Goal: Use online tool/utility: Utilize a website feature to perform a specific function

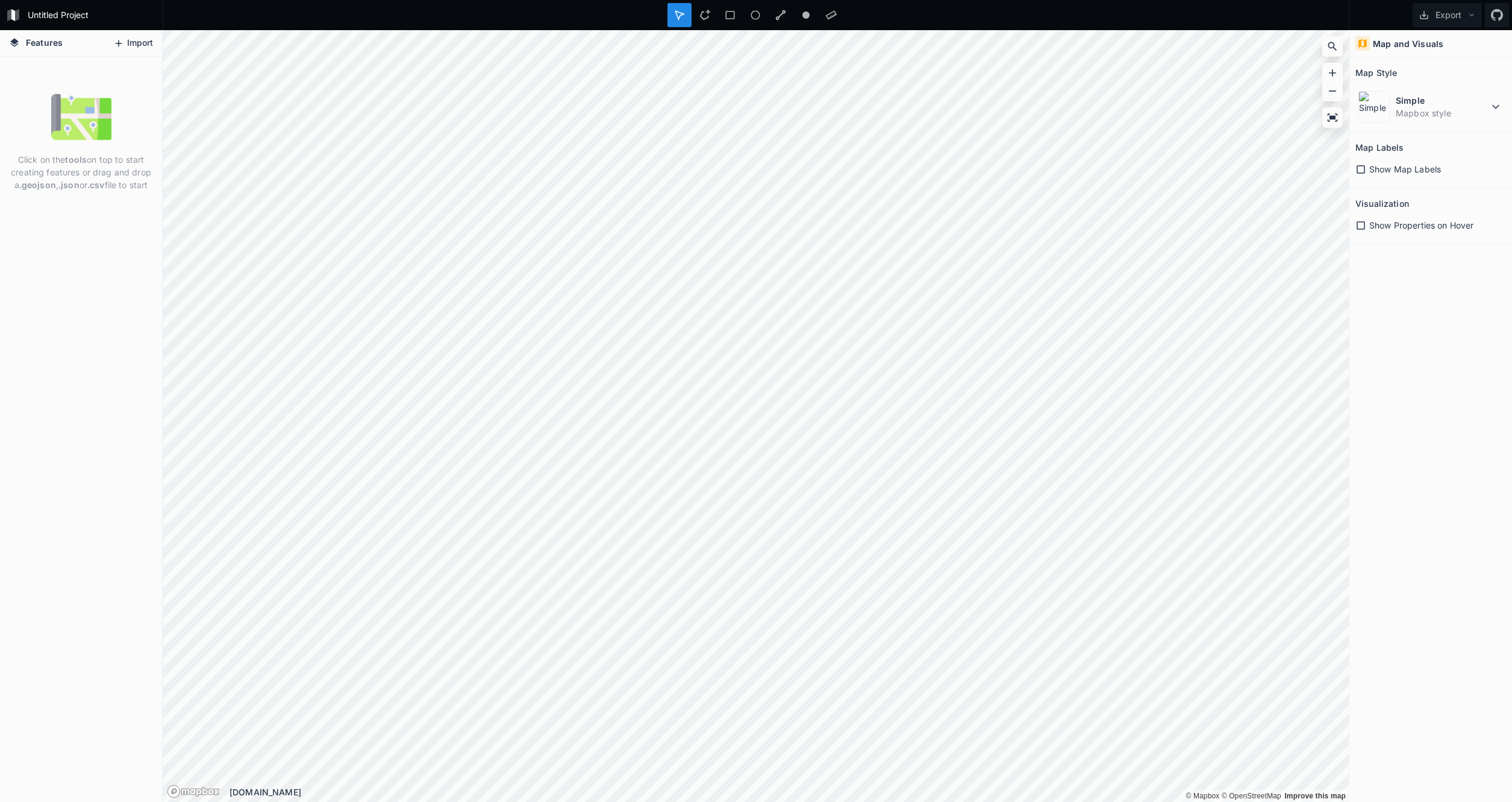
click at [143, 44] on button "Import" at bounding box center [133, 43] width 52 height 19
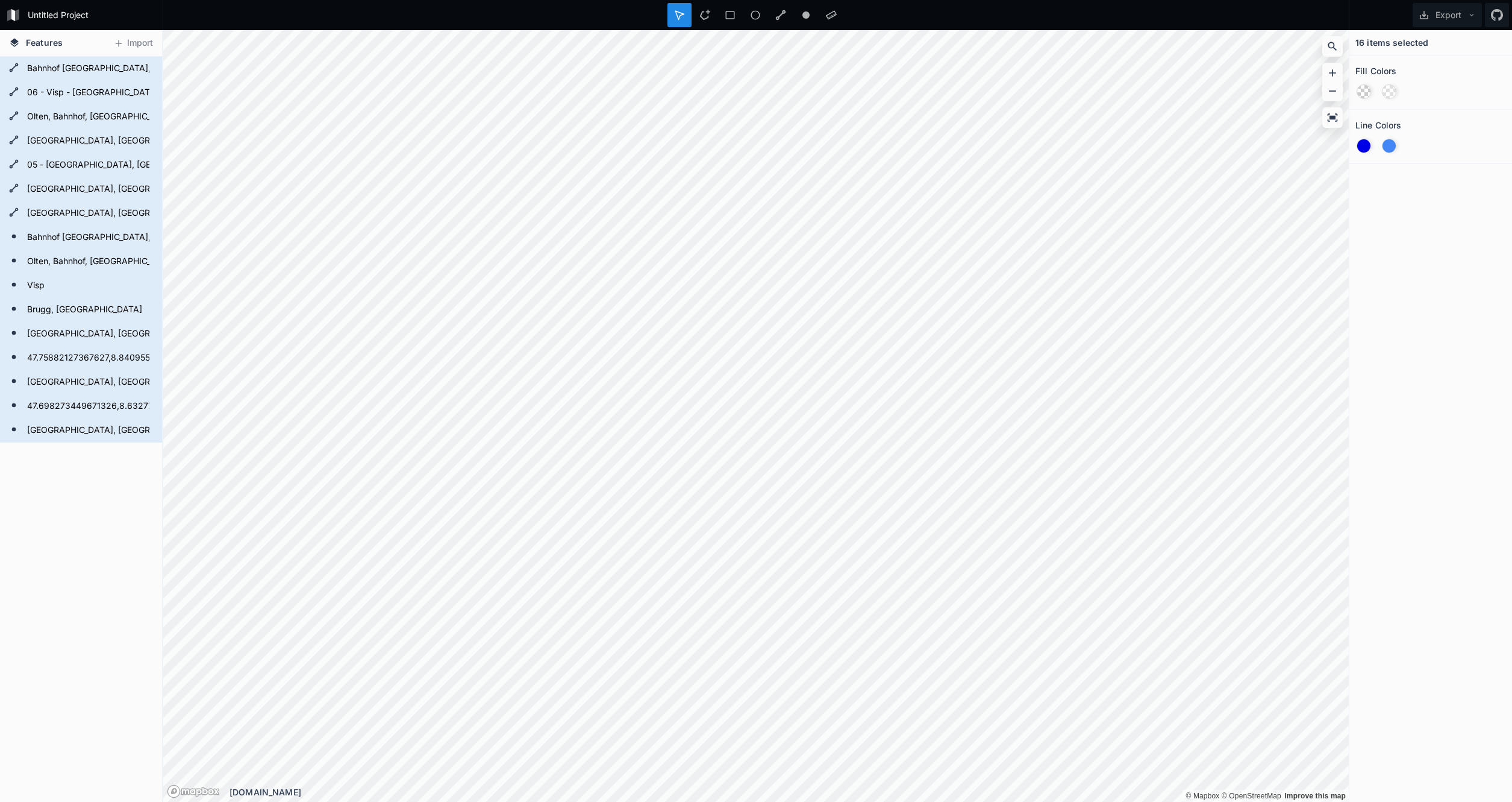
click at [679, 19] on icon at bounding box center [680, 15] width 9 height 9
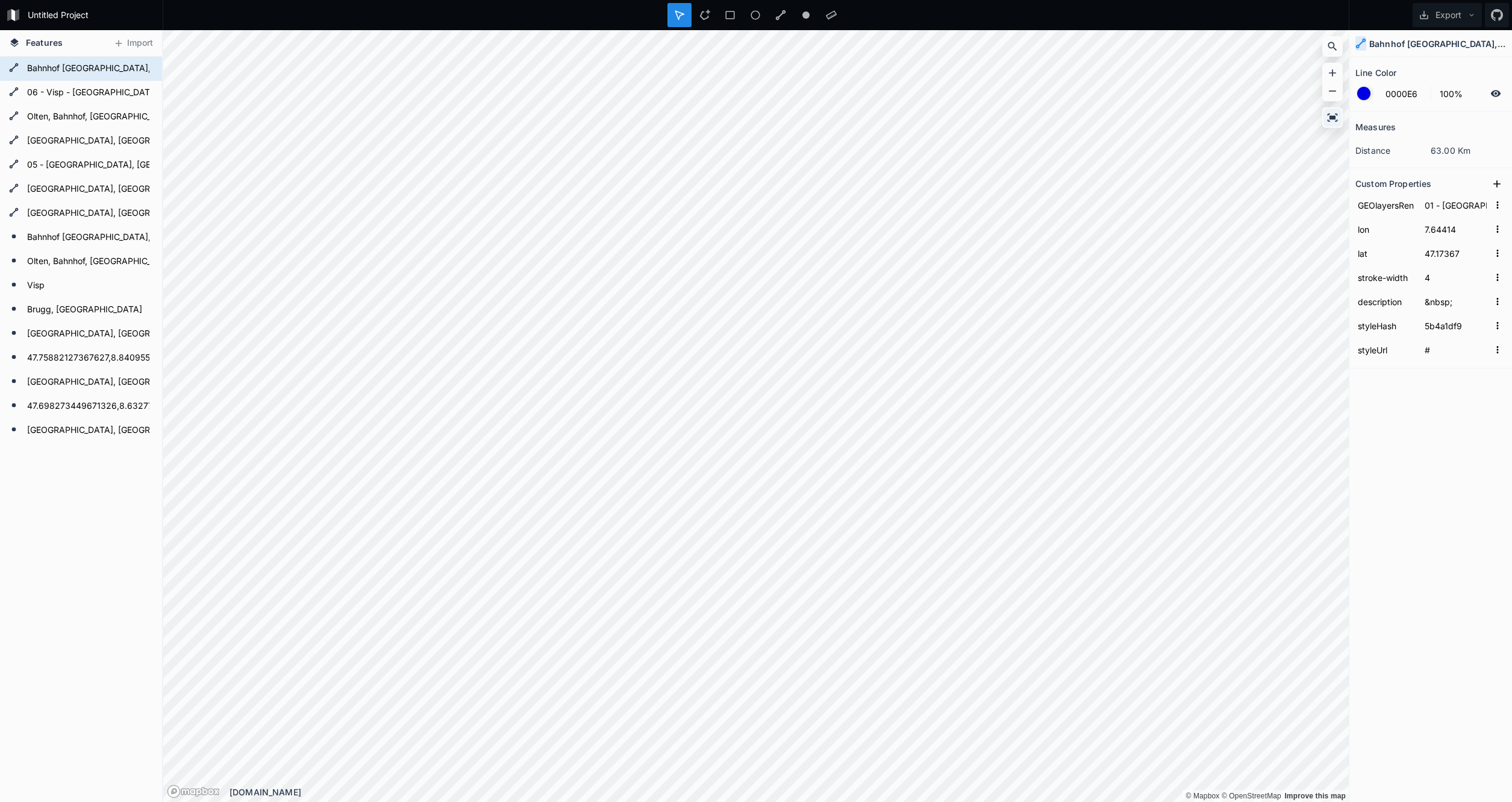
click at [1332, 121] on icon at bounding box center [1333, 117] width 12 height 12
click at [462, 599] on div "Modify" at bounding box center [478, 596] width 121 height 25
click at [707, 15] on icon at bounding box center [704, 15] width 11 height 11
click at [627, 545] on div "Modify" at bounding box center [648, 541] width 121 height 25
type input "05 - [GEOGRAPHIC_DATA], [GEOGRAPHIC_DATA] - [GEOGRAPHIC_DATA]"
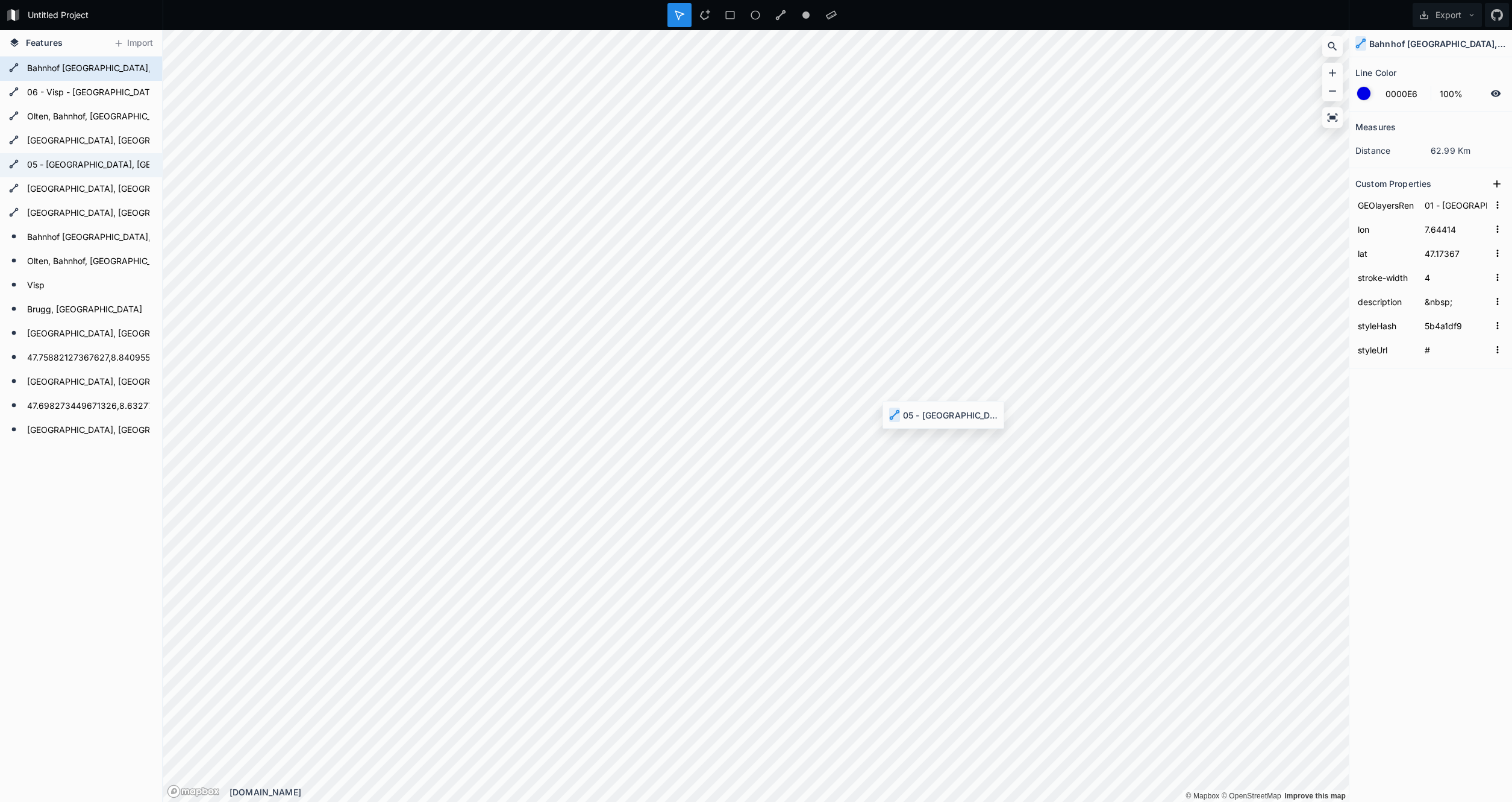
type input "7.84893"
type input "47.26935"
type input "12"
type input "15"
click at [110, 75] on form "Bahnhof [GEOGRAPHIC_DATA], [GEOGRAPHIC_DATA], [GEOGRAPHIC_DATA] - [GEOGRAPHIC_D…" at bounding box center [80, 68] width 113 height 18
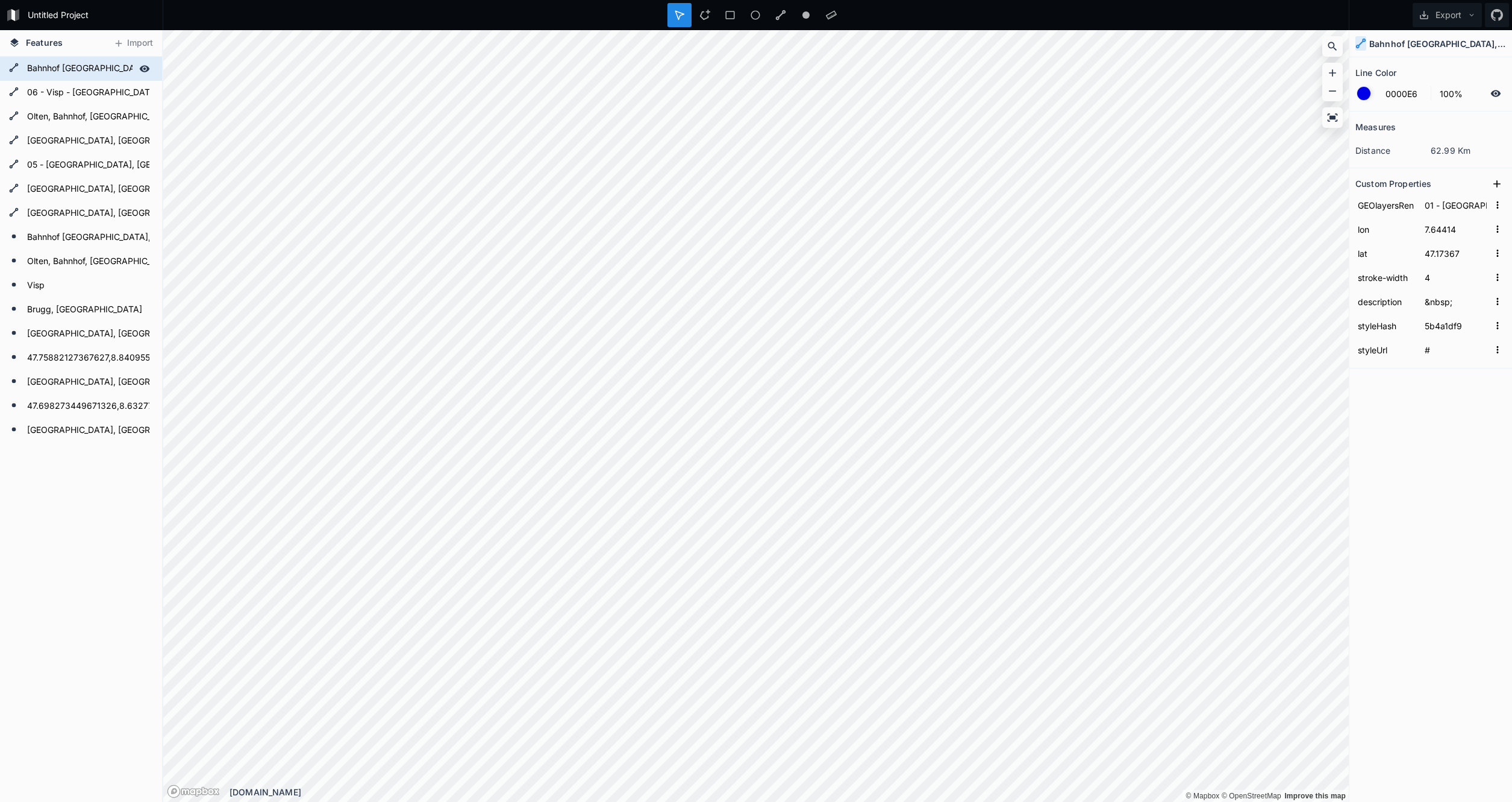
click at [110, 75] on form "Bahnhof [GEOGRAPHIC_DATA], [GEOGRAPHIC_DATA], [GEOGRAPHIC_DATA] - [GEOGRAPHIC_D…" at bounding box center [80, 68] width 113 height 18
click at [767, 444] on div "Modify" at bounding box center [778, 440] width 121 height 25
type input "05 - [GEOGRAPHIC_DATA], [GEOGRAPHIC_DATA] - [GEOGRAPHIC_DATA]"
type input "7.84893"
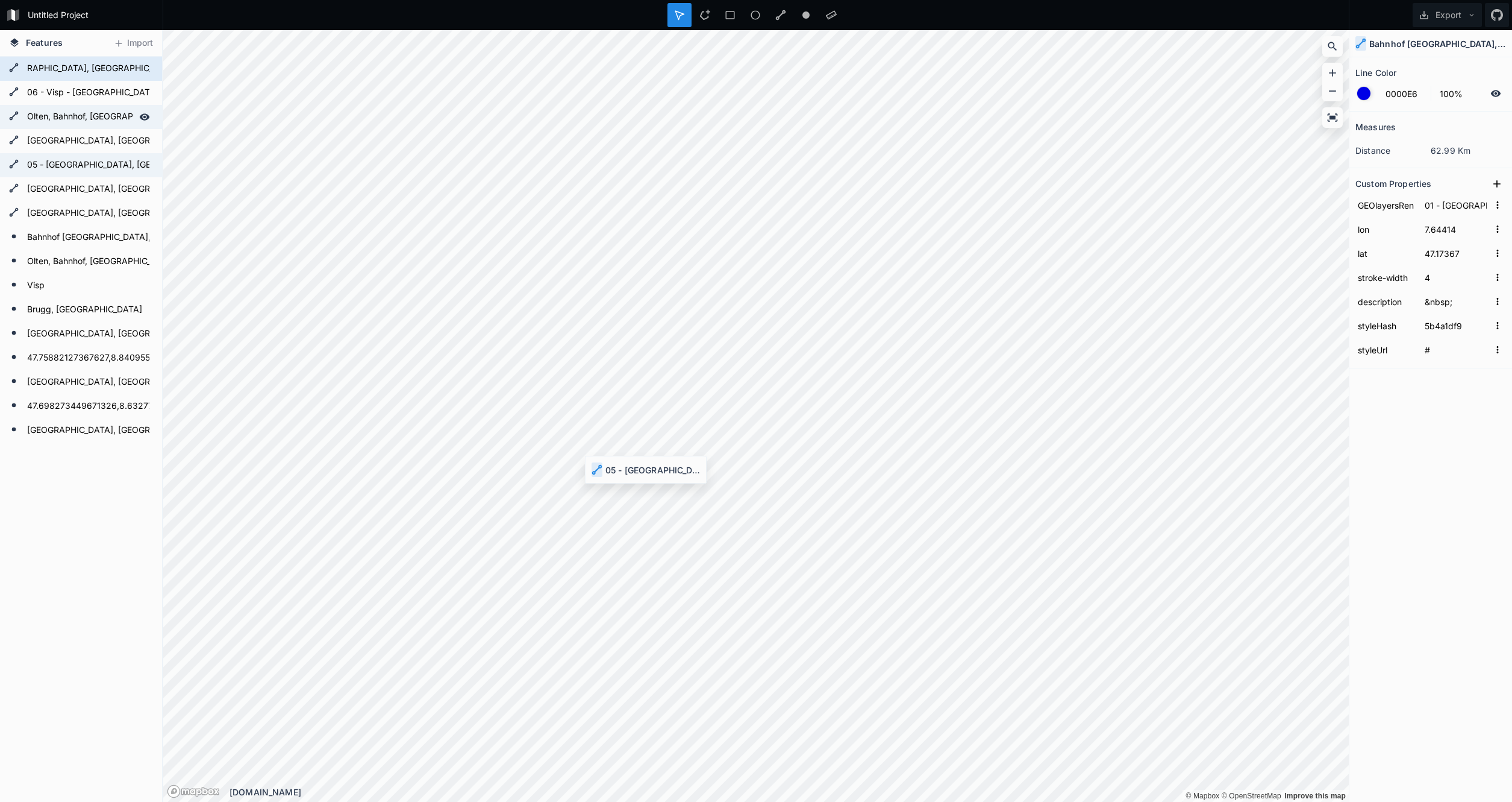
type input "47.26935"
type input "12"
type input "15"
type input "7.64414"
type input "47.17367"
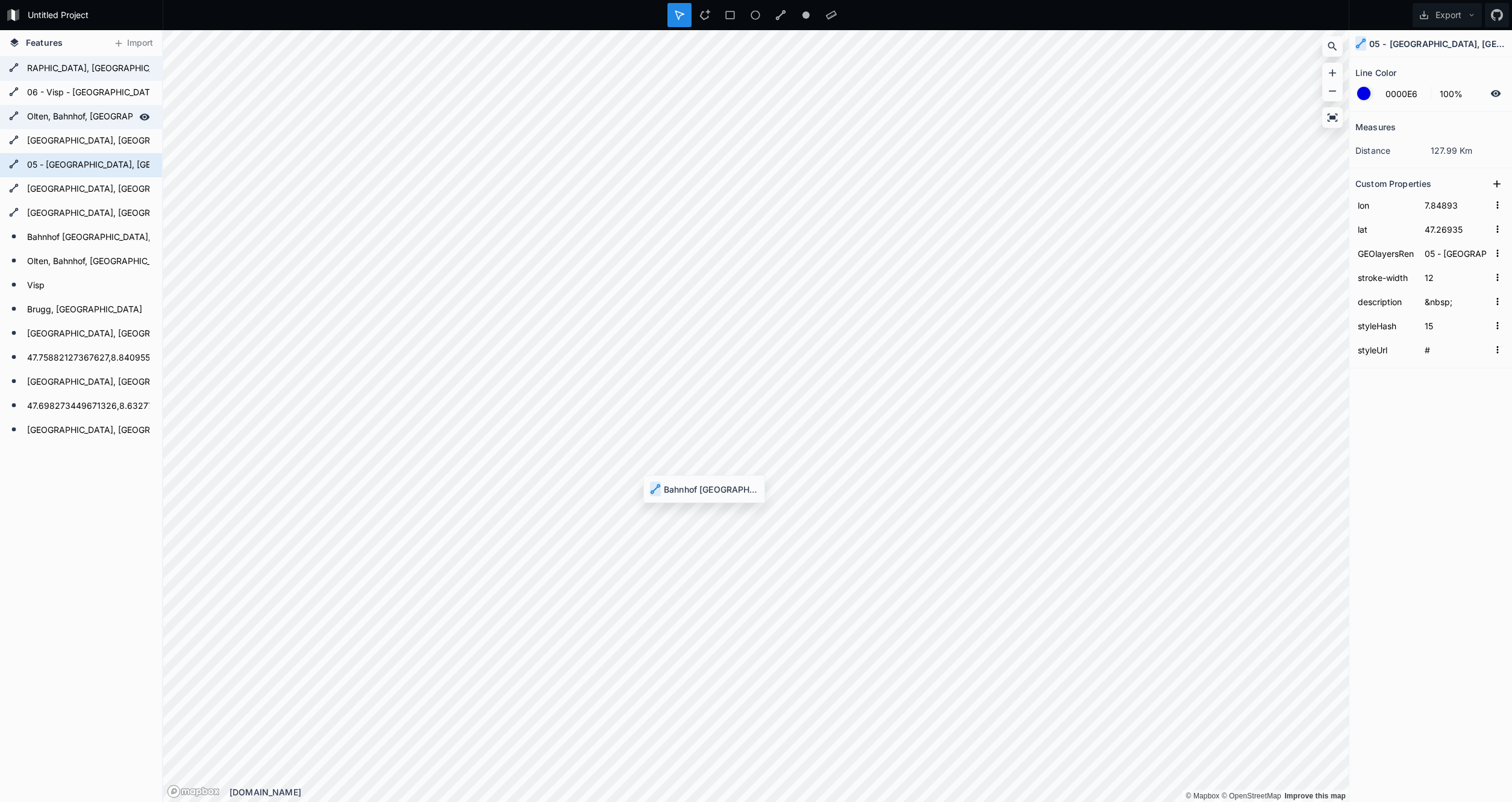
type input "4"
type input "5b4a1df9"
type input "01 - [GEOGRAPHIC_DATA], [GEOGRAPHIC_DATA] - [GEOGRAPHIC_DATA], [GEOGRAPHIC_DATA]"
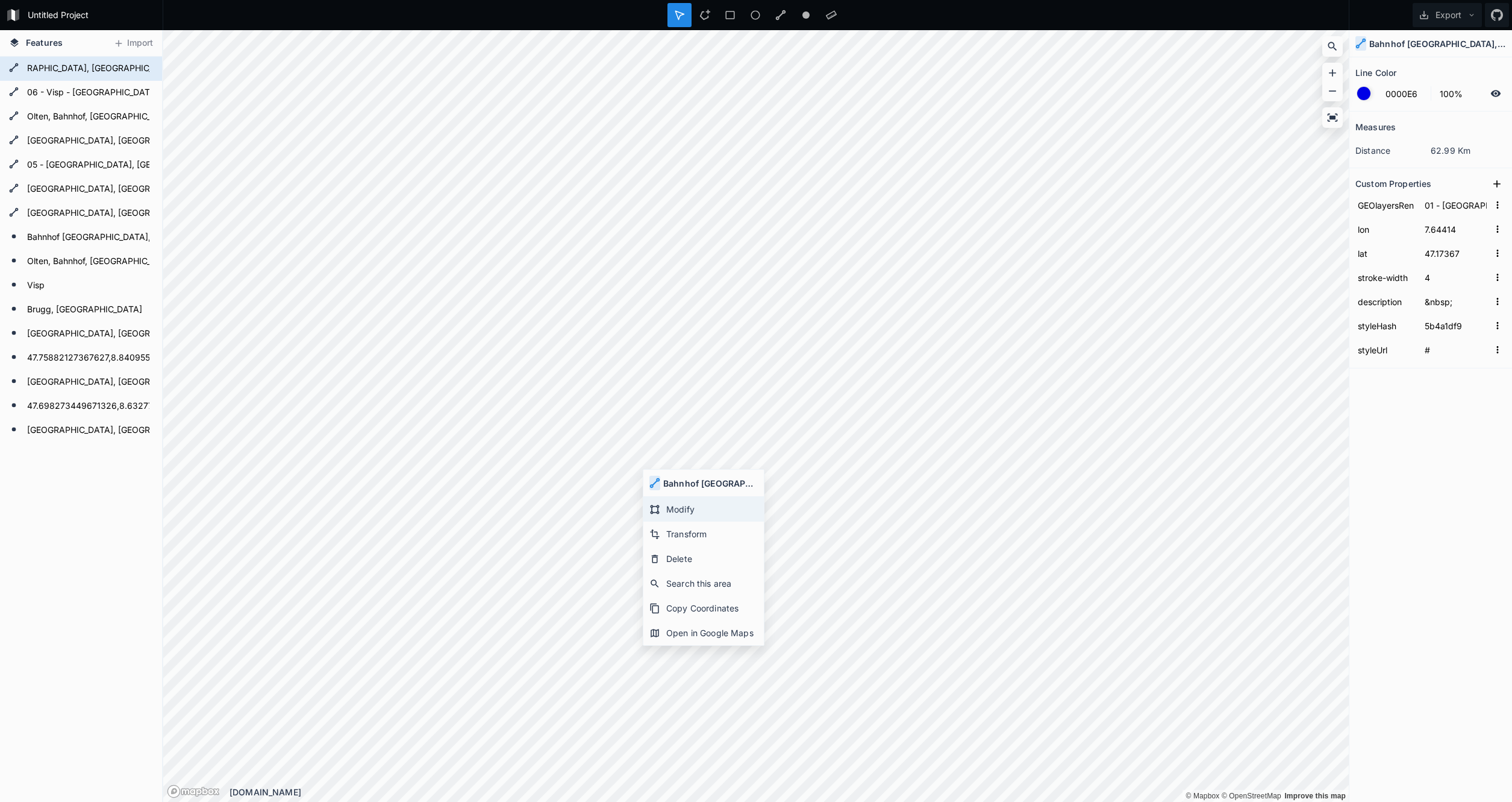
click at [679, 509] on div "Modify" at bounding box center [703, 509] width 121 height 25
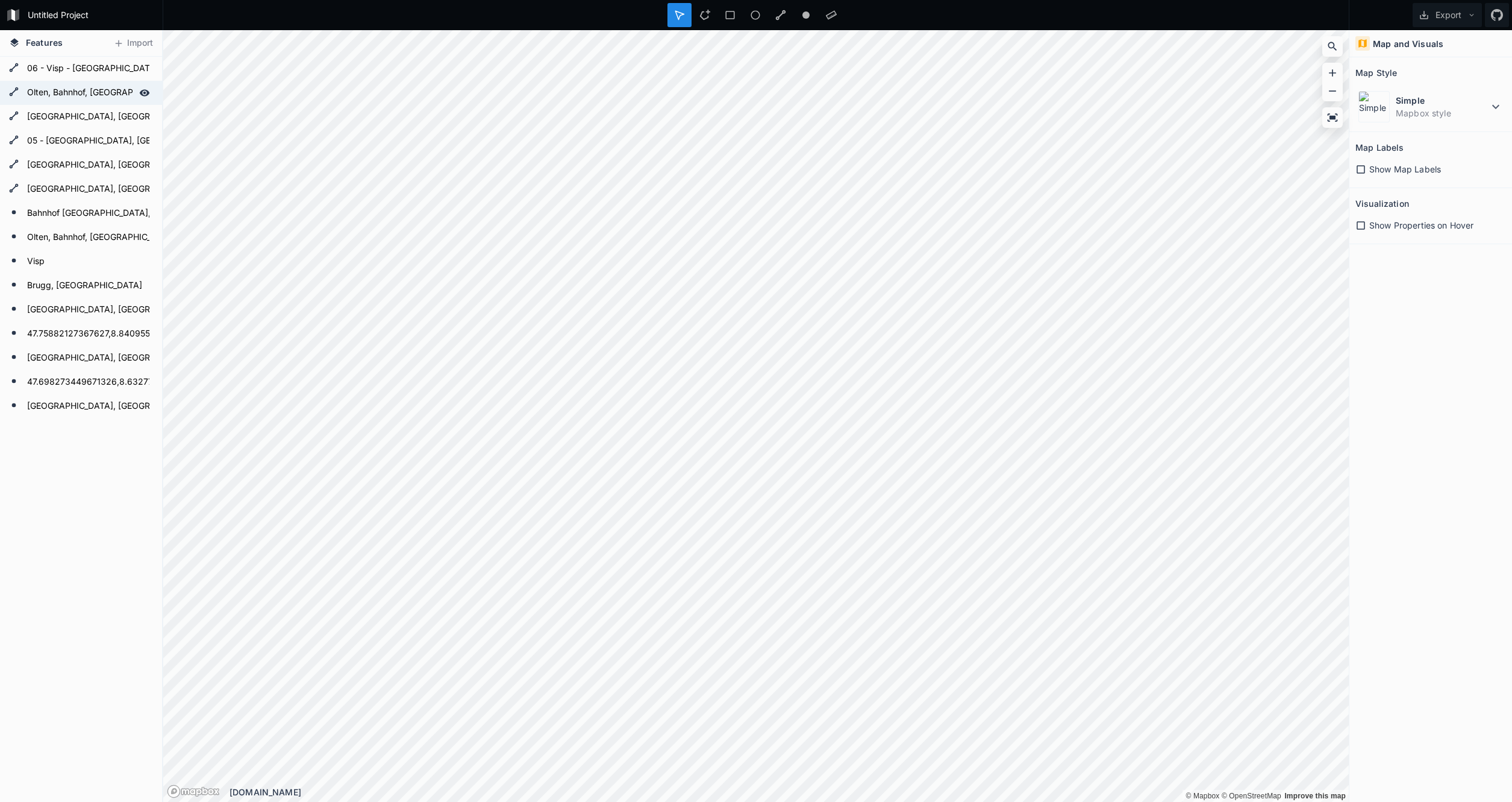
click at [142, 93] on icon at bounding box center [145, 92] width 10 height 7
click at [144, 115] on icon at bounding box center [144, 116] width 11 height 11
click at [144, 138] on icon at bounding box center [144, 141] width 11 height 11
